Goal: Entertainment & Leisure: Consume media (video, audio)

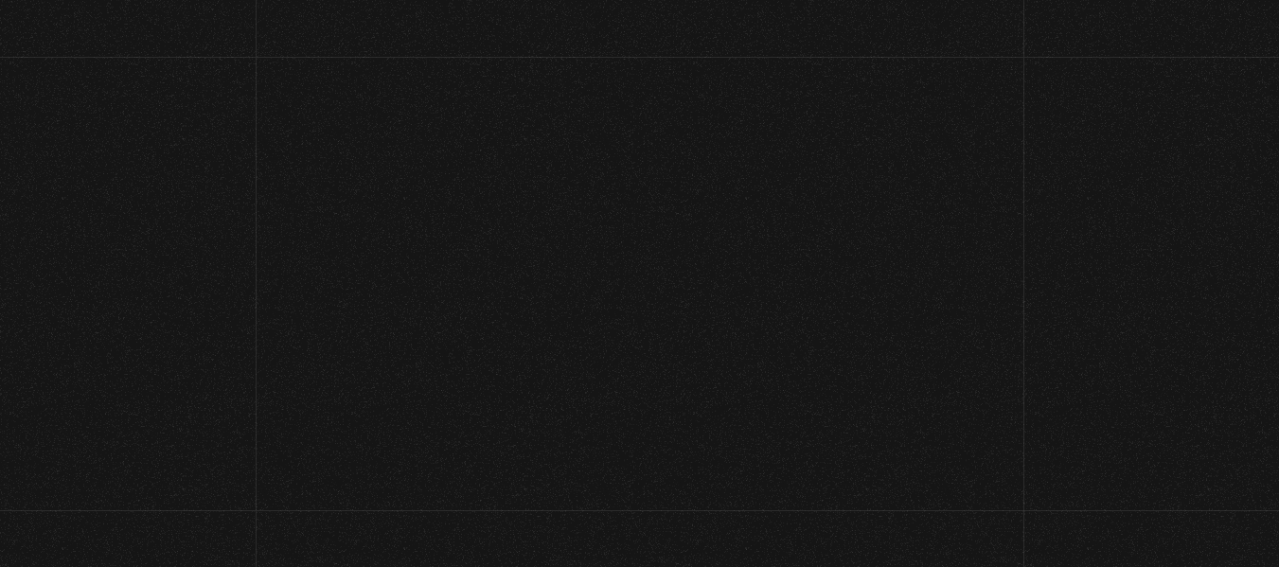
scroll to position [201, 0]
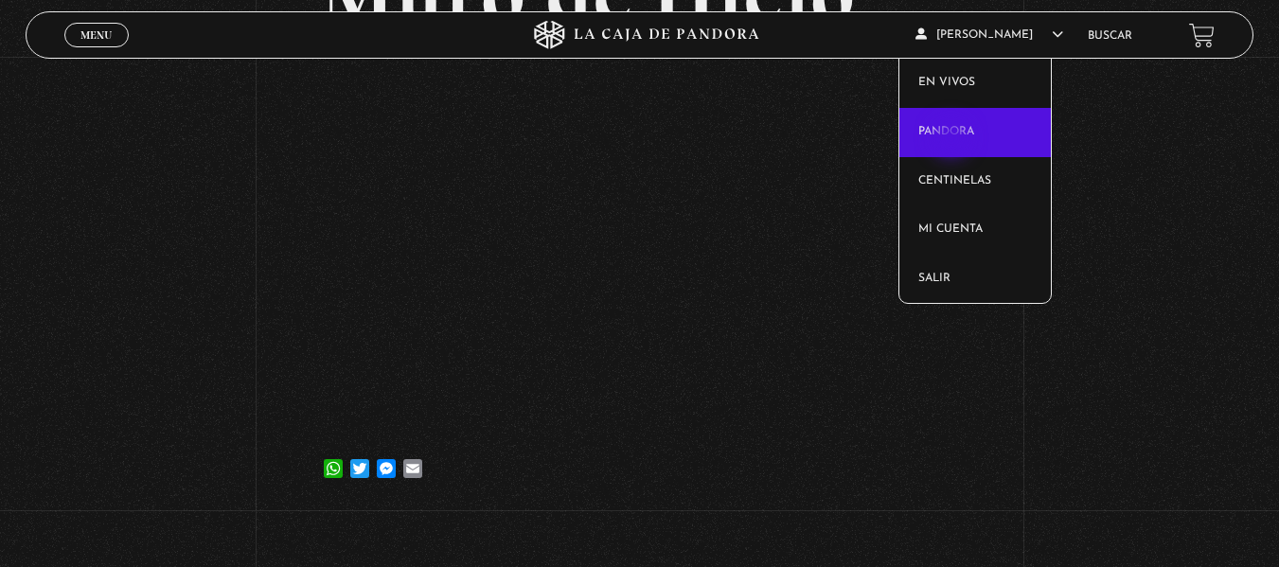
click at [953, 140] on link "Pandora" at bounding box center [974, 132] width 151 height 49
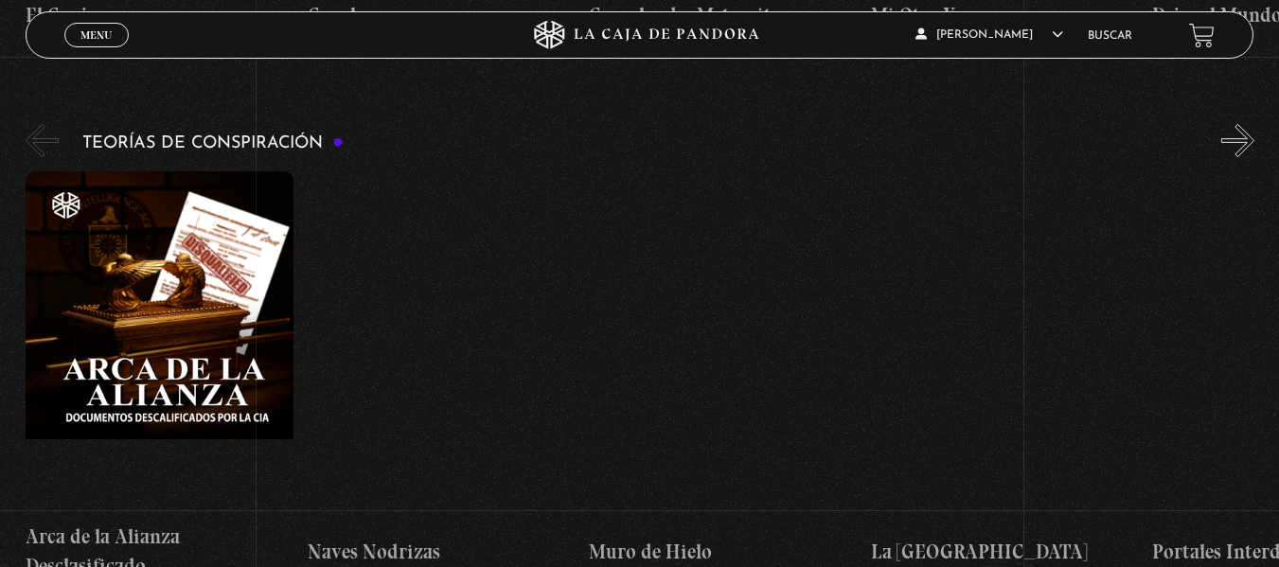
scroll to position [4061, 0]
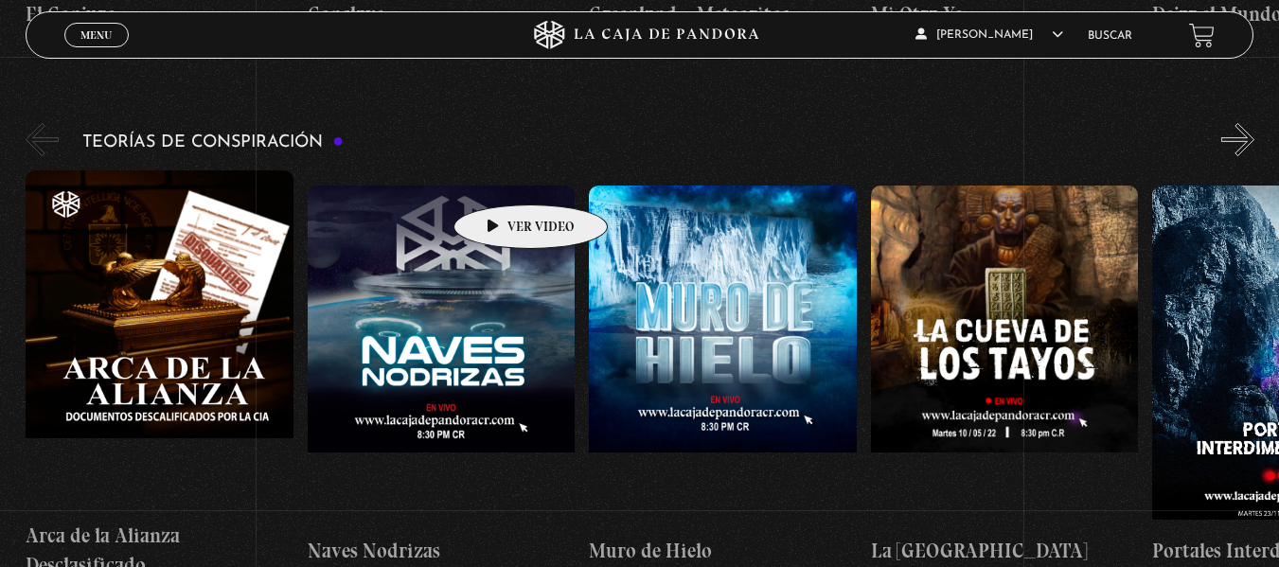
click at [501, 186] on figure at bounding box center [442, 356] width 268 height 341
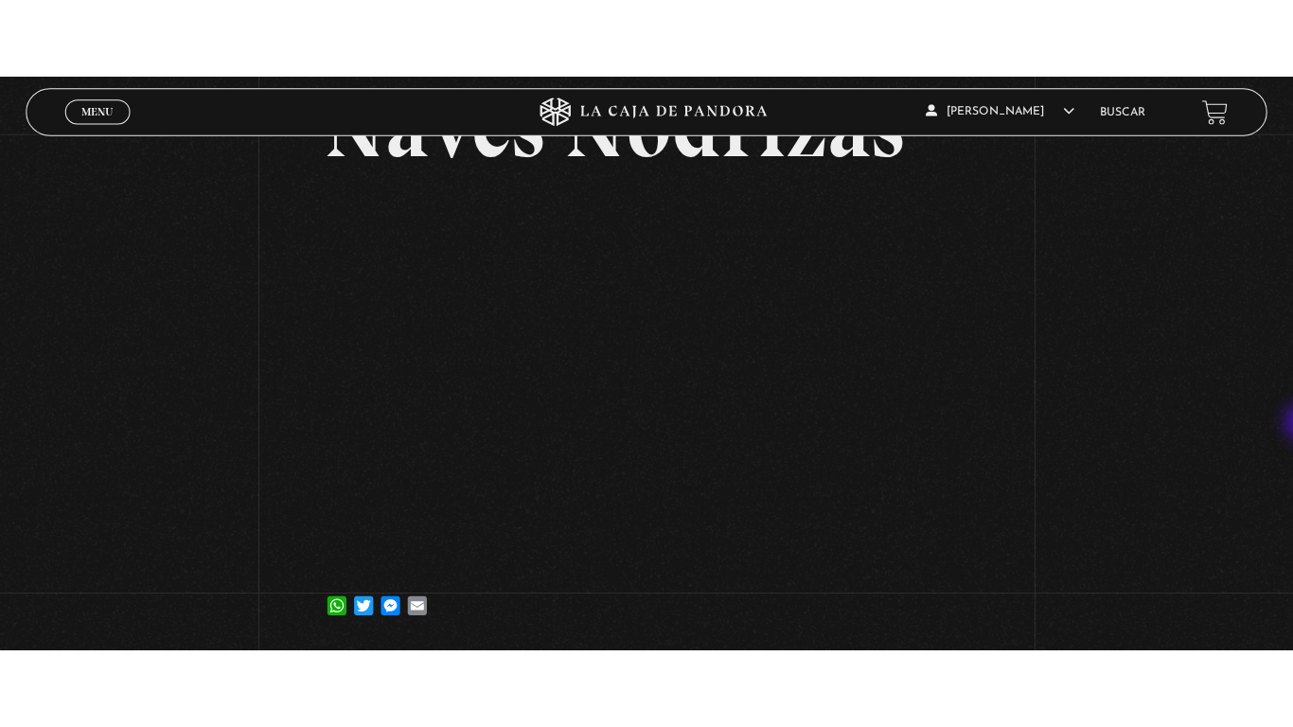
scroll to position [147, 0]
